Goal: Task Accomplishment & Management: Use online tool/utility

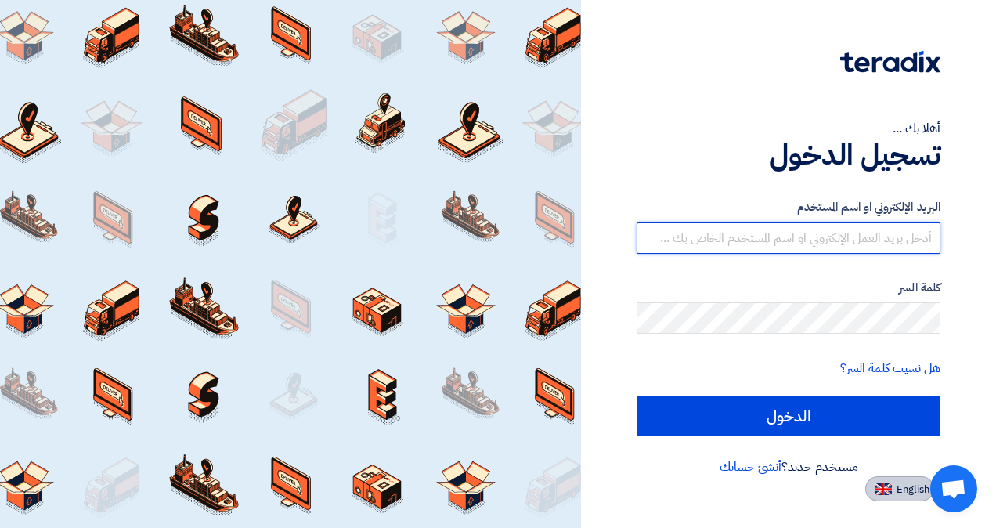
type input "[EMAIL_ADDRESS][DOMAIN_NAME]"
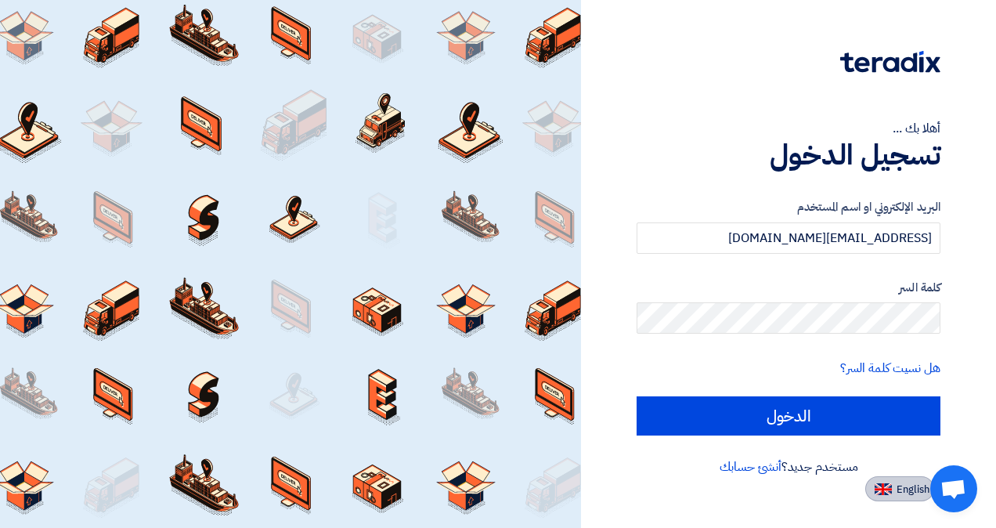
click at [892, 490] on button "English" at bounding box center [899, 488] width 69 height 25
type input "Sign in"
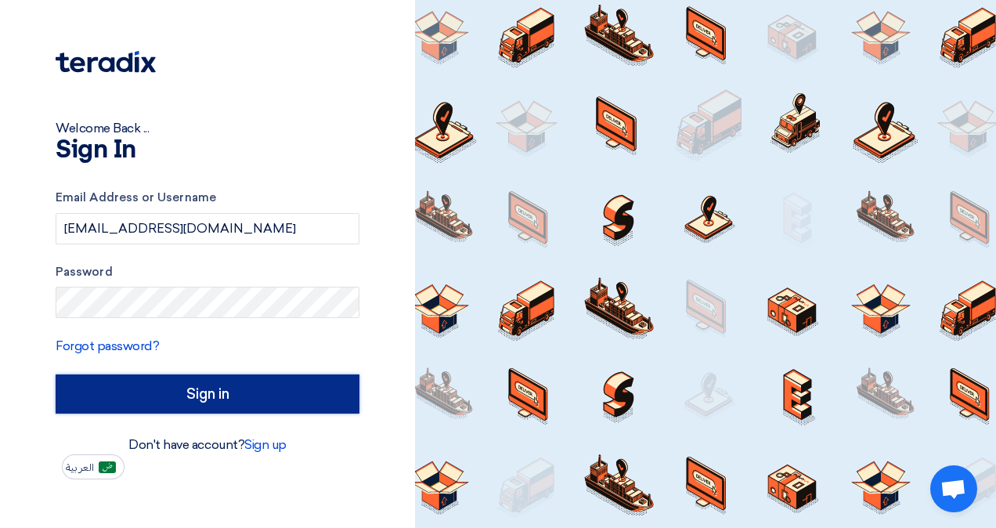
click at [161, 387] on input "Sign in" at bounding box center [208, 393] width 304 height 39
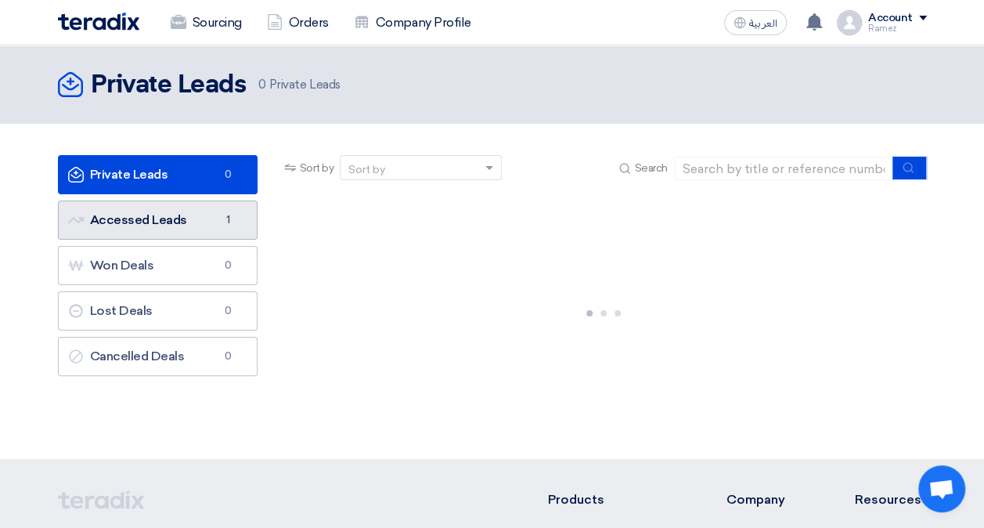
click at [132, 215] on link "Accessed Leads Accessed Leads 1" at bounding box center [158, 219] width 200 height 39
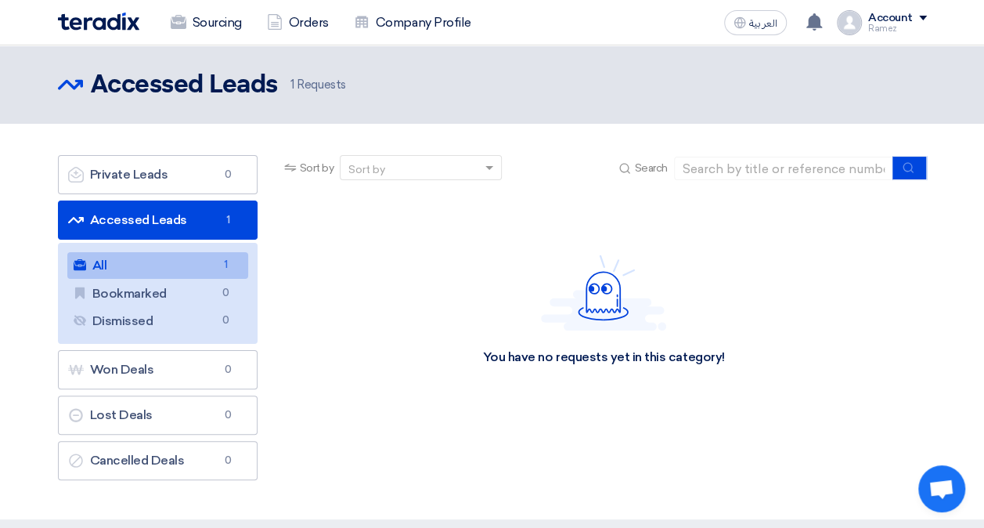
click at [133, 269] on link "All All 1" at bounding box center [157, 265] width 181 height 27
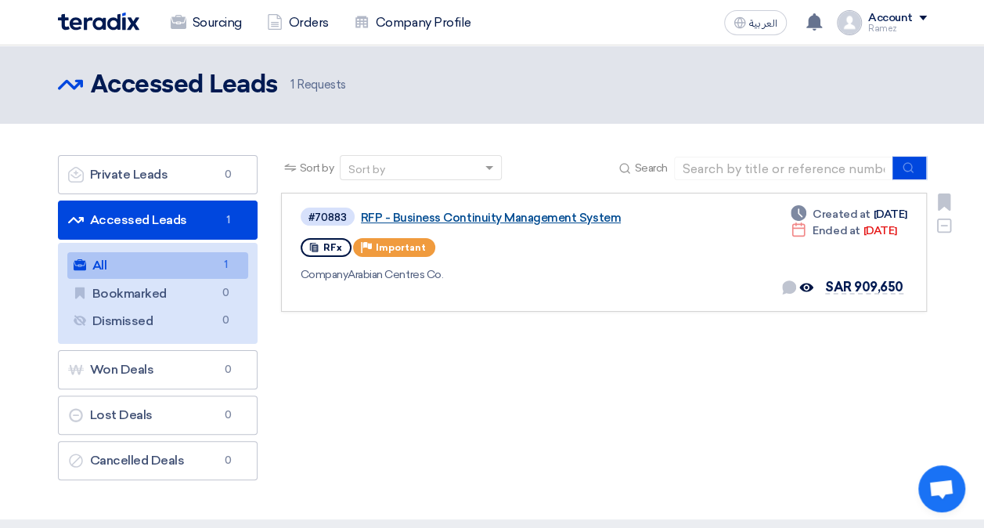
click at [451, 215] on link "RFP - Business Continuity Management System" at bounding box center [557, 218] width 392 height 14
